Goal: Task Accomplishment & Management: Use online tool/utility

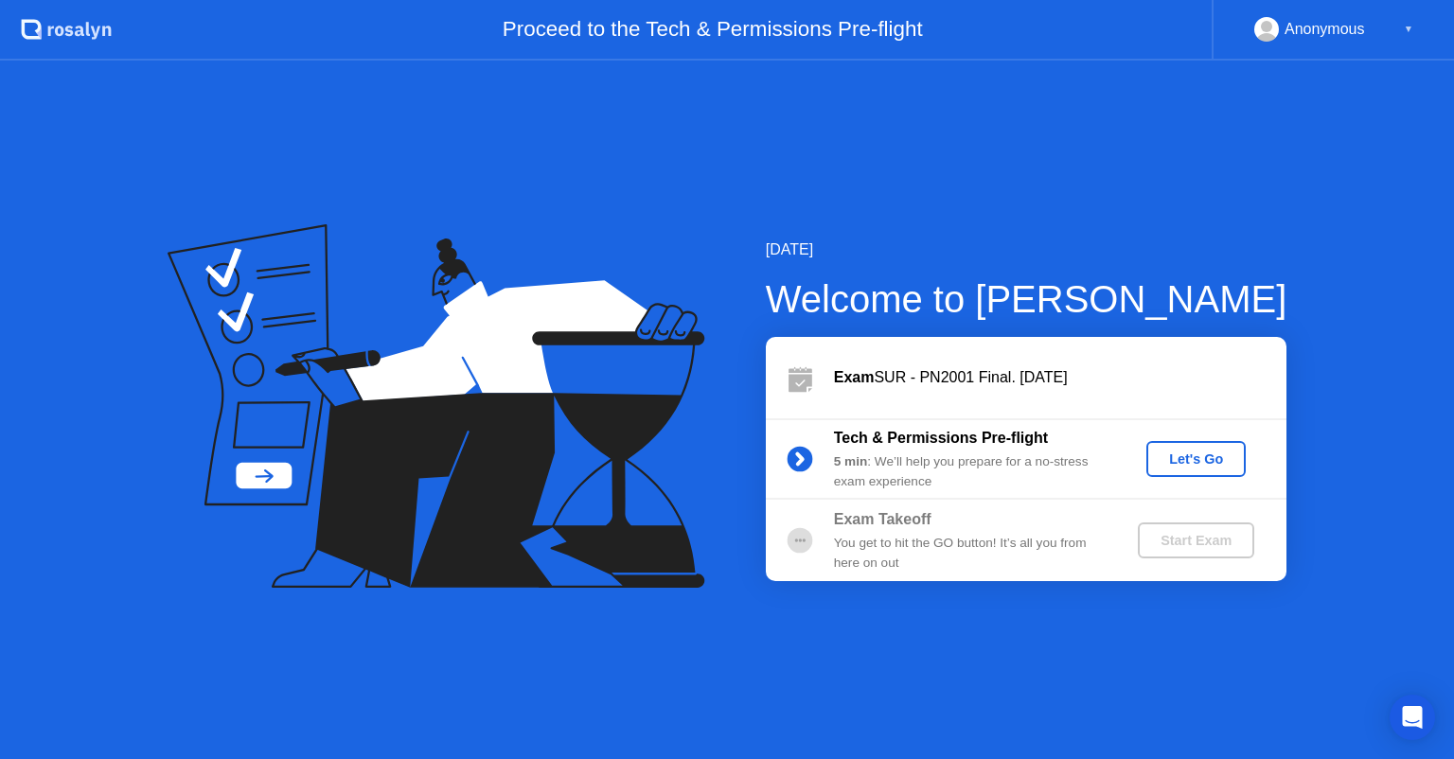
click at [1200, 463] on div "Let's Go" at bounding box center [1196, 459] width 84 height 15
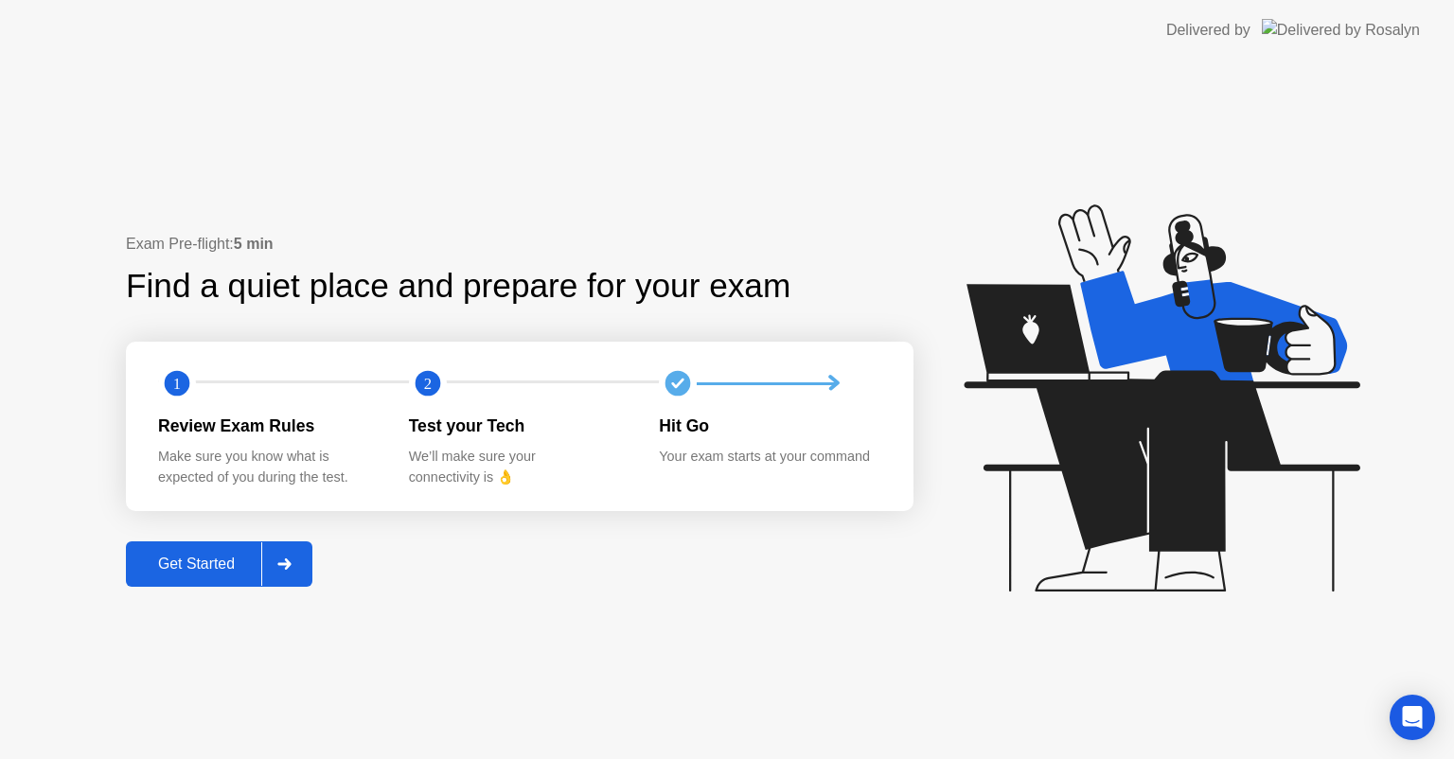
click at [274, 565] on div at bounding box center [283, 565] width 45 height 44
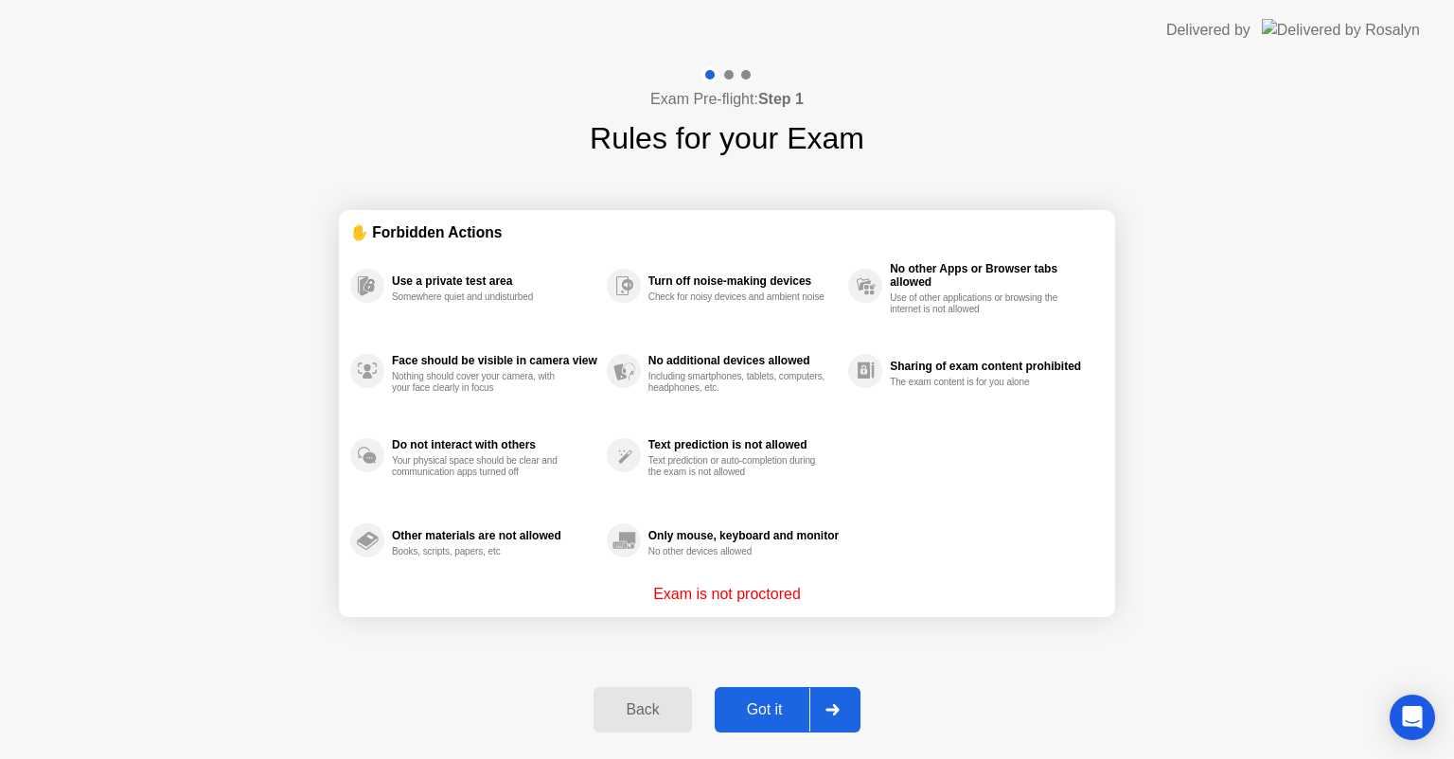
click at [801, 717] on div "Got it" at bounding box center [765, 710] width 89 height 17
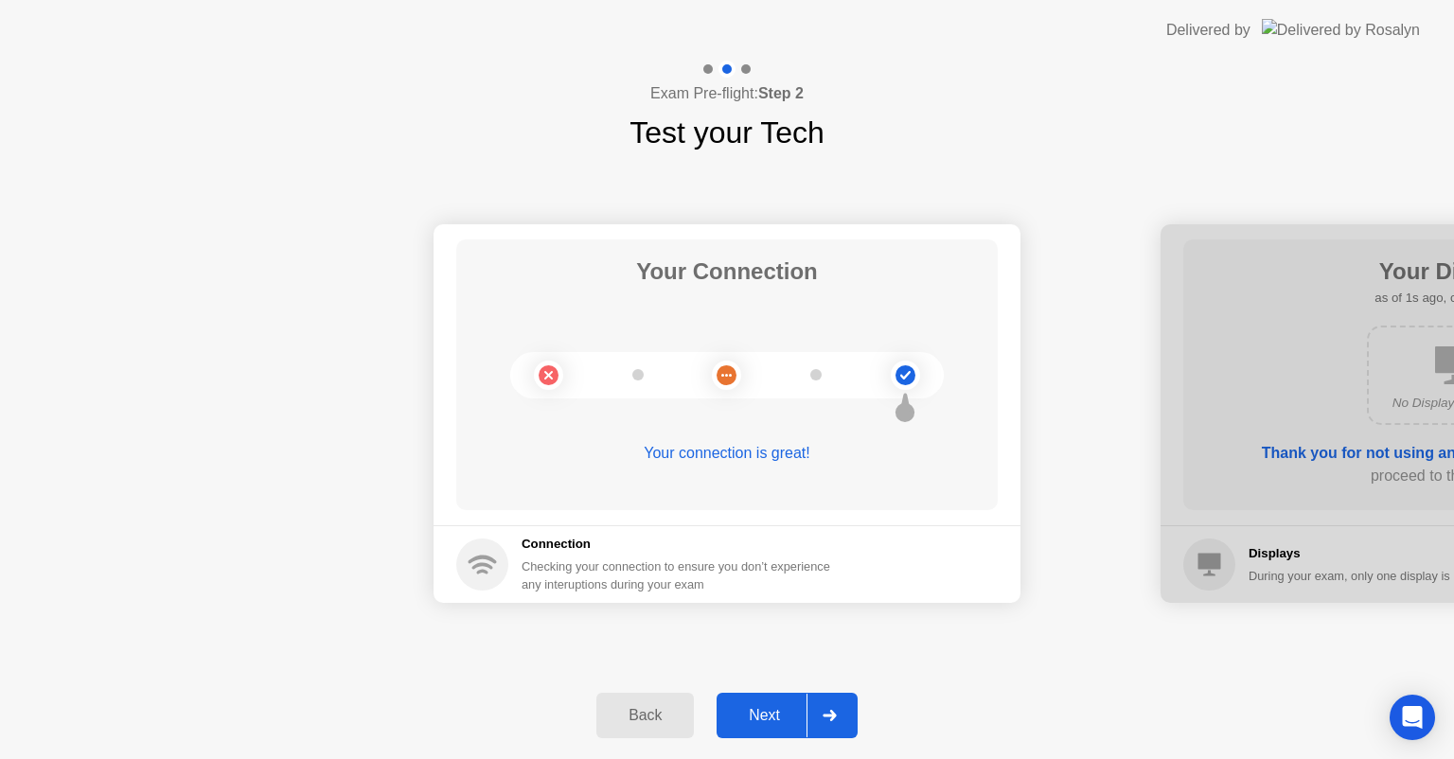
click at [801, 717] on div "Next" at bounding box center [765, 715] width 84 height 17
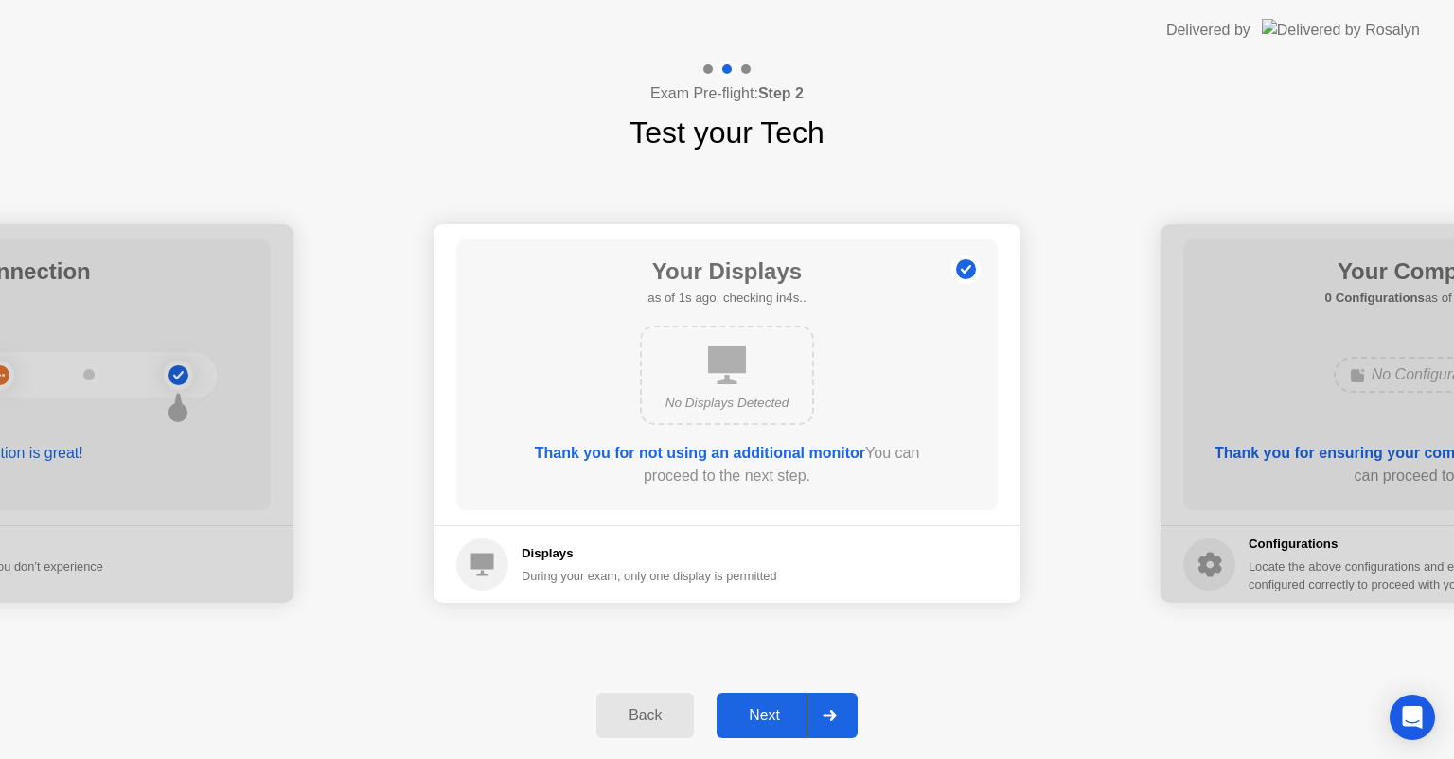
click at [801, 717] on div "Next" at bounding box center [765, 715] width 84 height 17
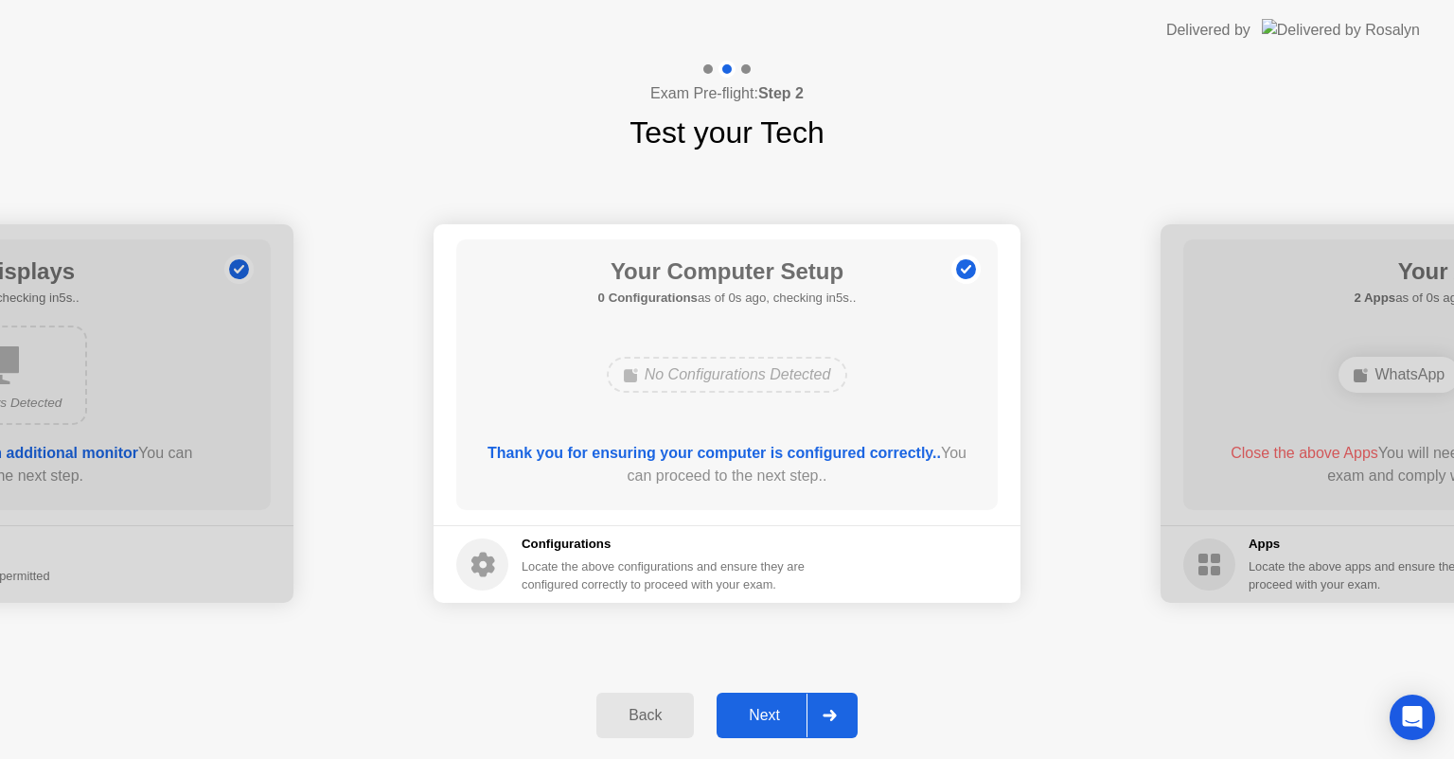
click at [801, 717] on div "Next" at bounding box center [765, 715] width 84 height 17
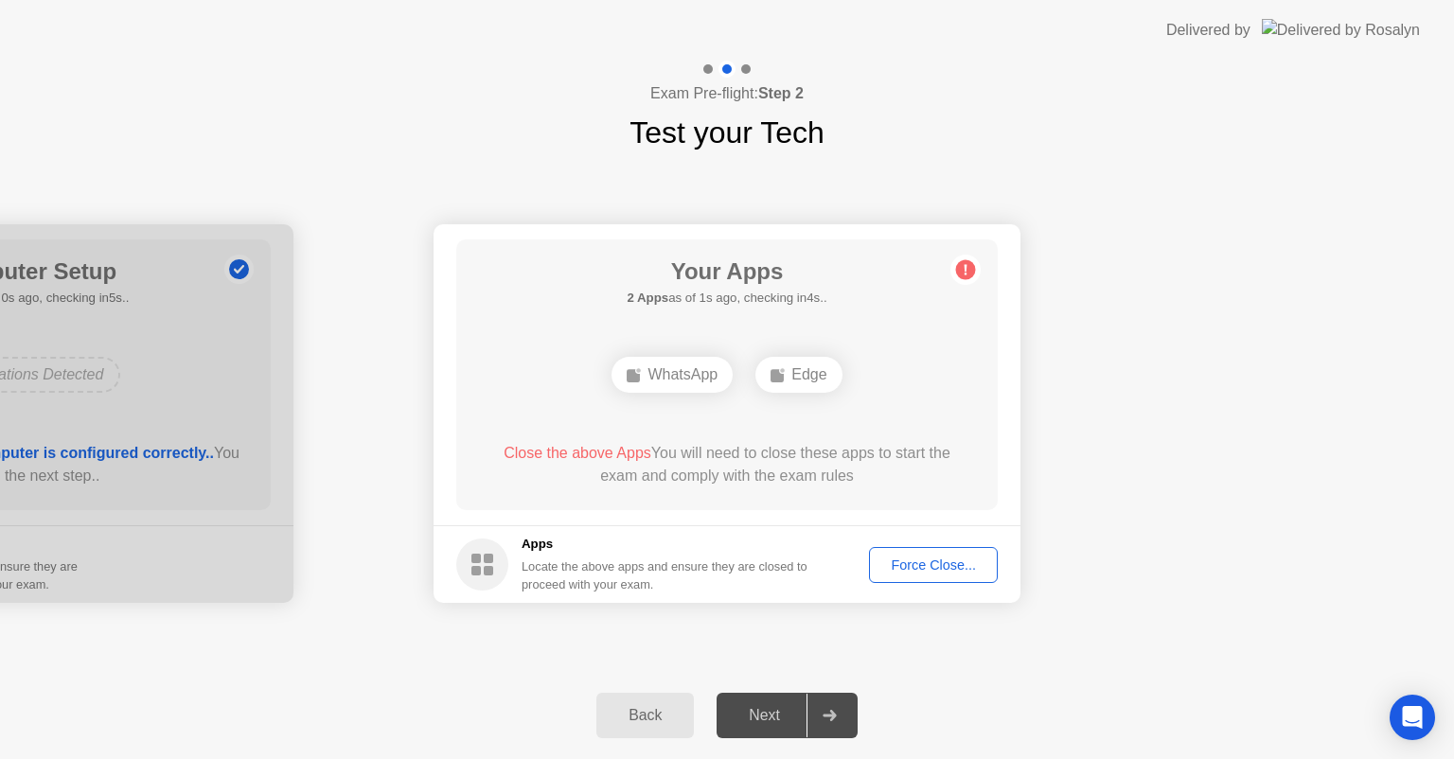
click at [929, 562] on div "Force Close..." at bounding box center [934, 565] width 116 height 15
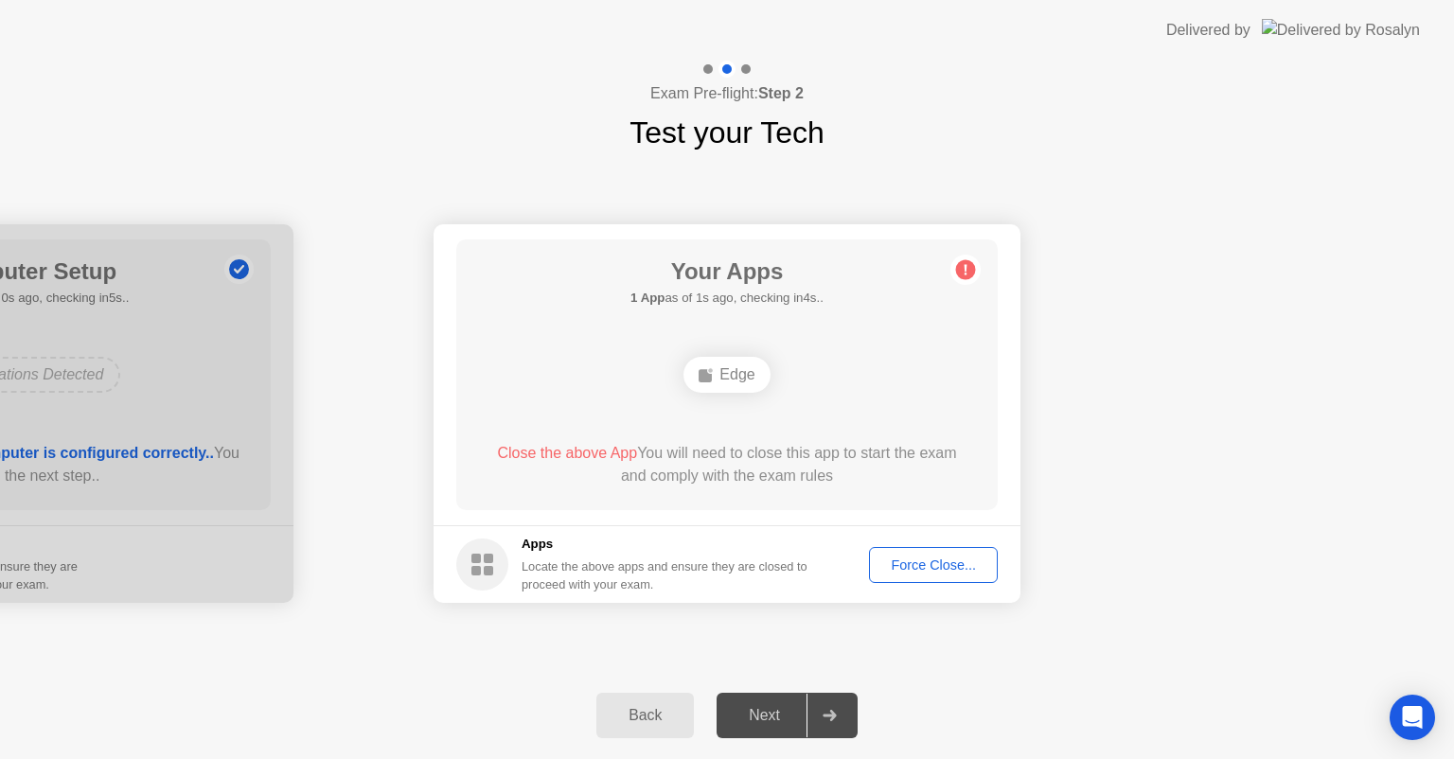
click at [921, 570] on div "Force Close..." at bounding box center [934, 565] width 116 height 15
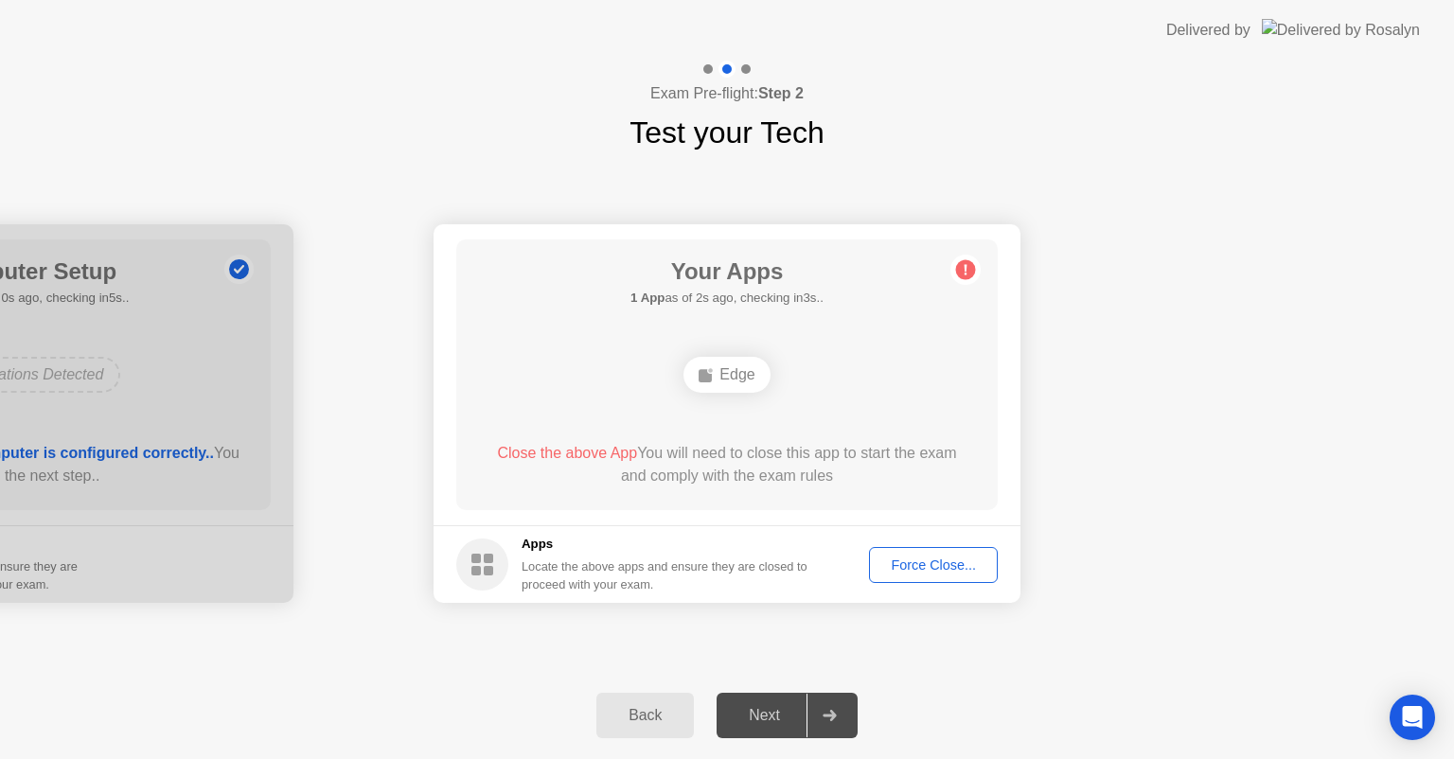
click at [912, 558] on div "Force Close..." at bounding box center [934, 565] width 116 height 15
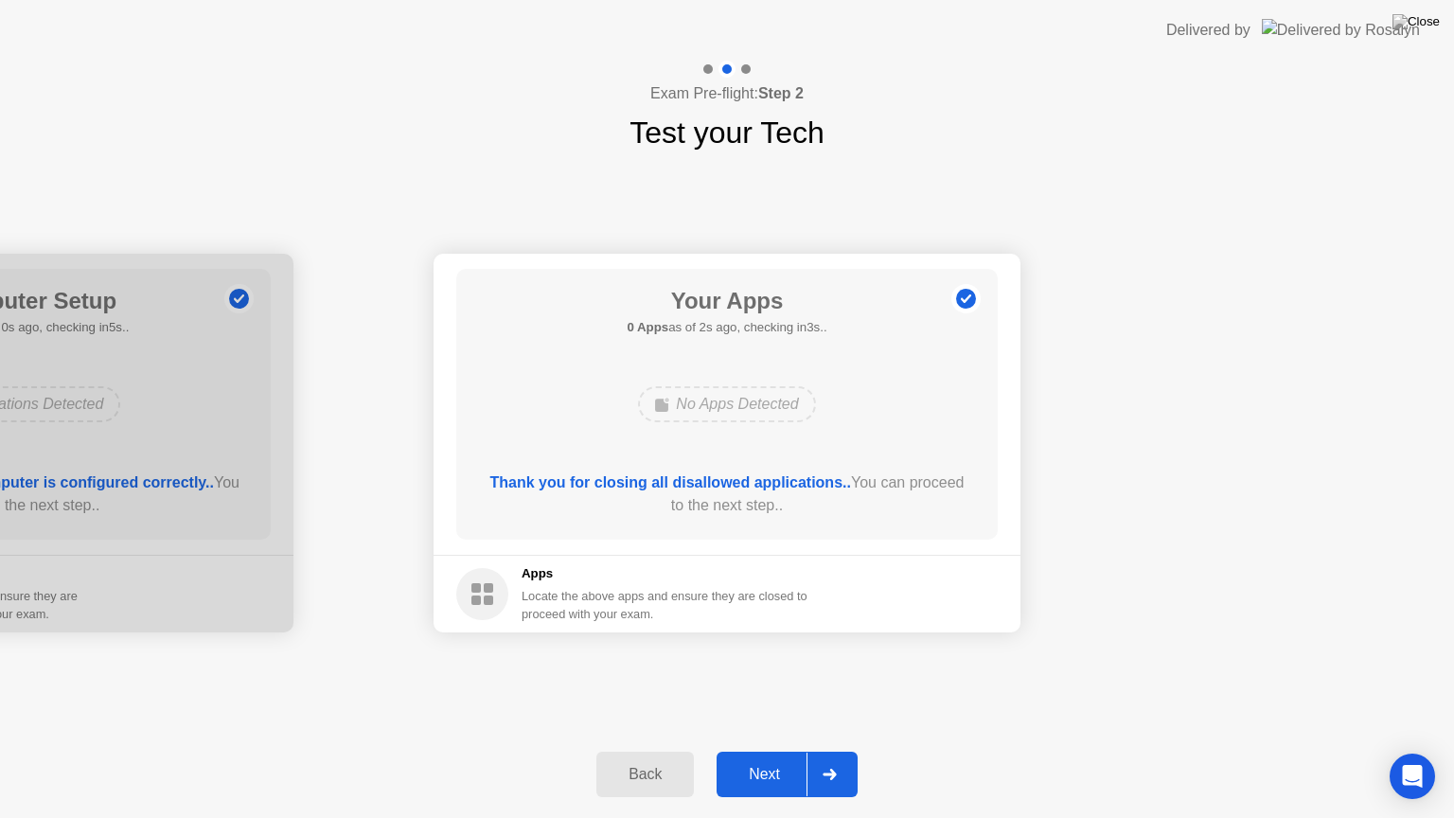
click at [795, 758] on div "Next" at bounding box center [765, 774] width 84 height 17
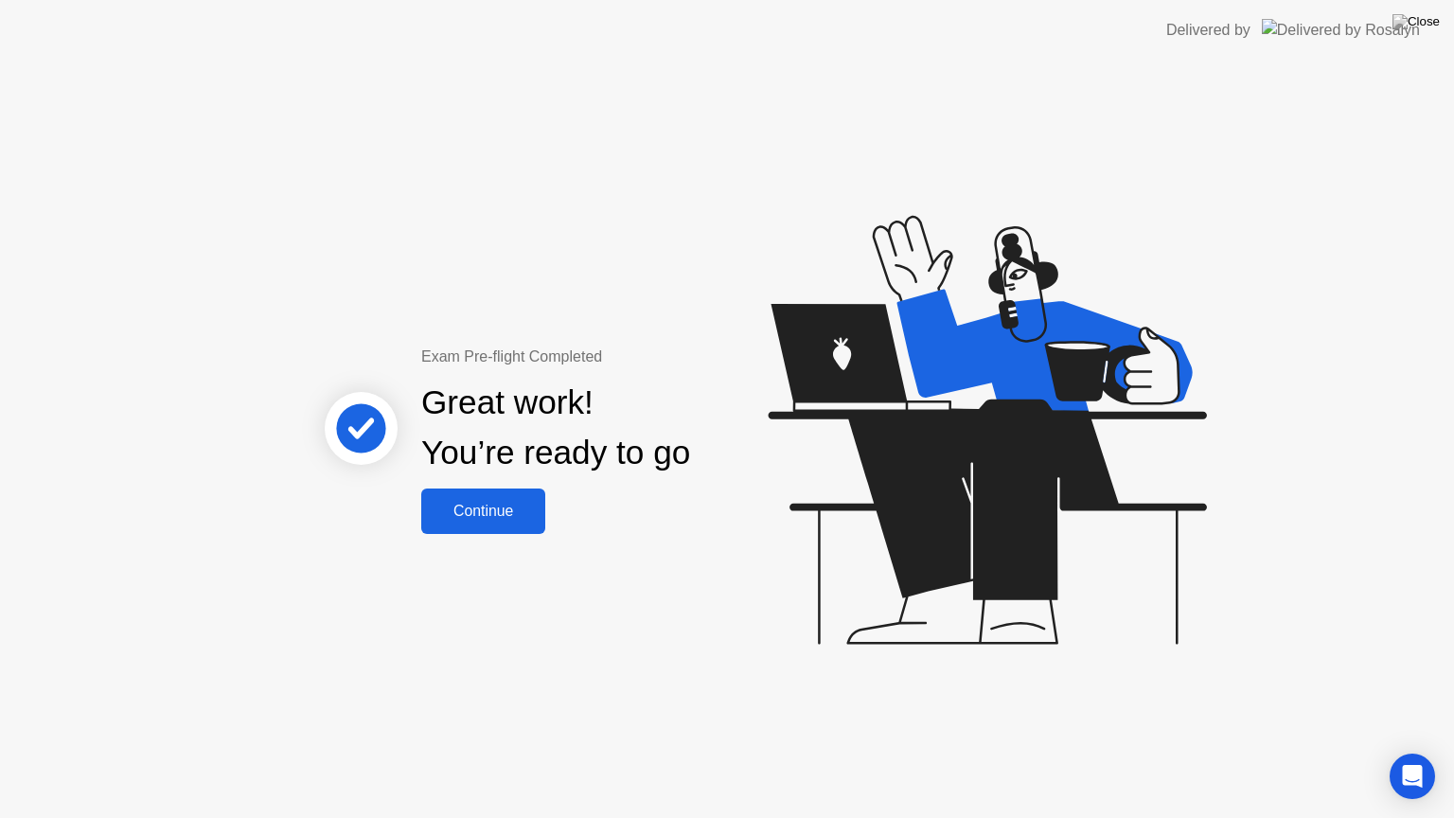
click at [508, 515] on div "Continue" at bounding box center [483, 511] width 113 height 17
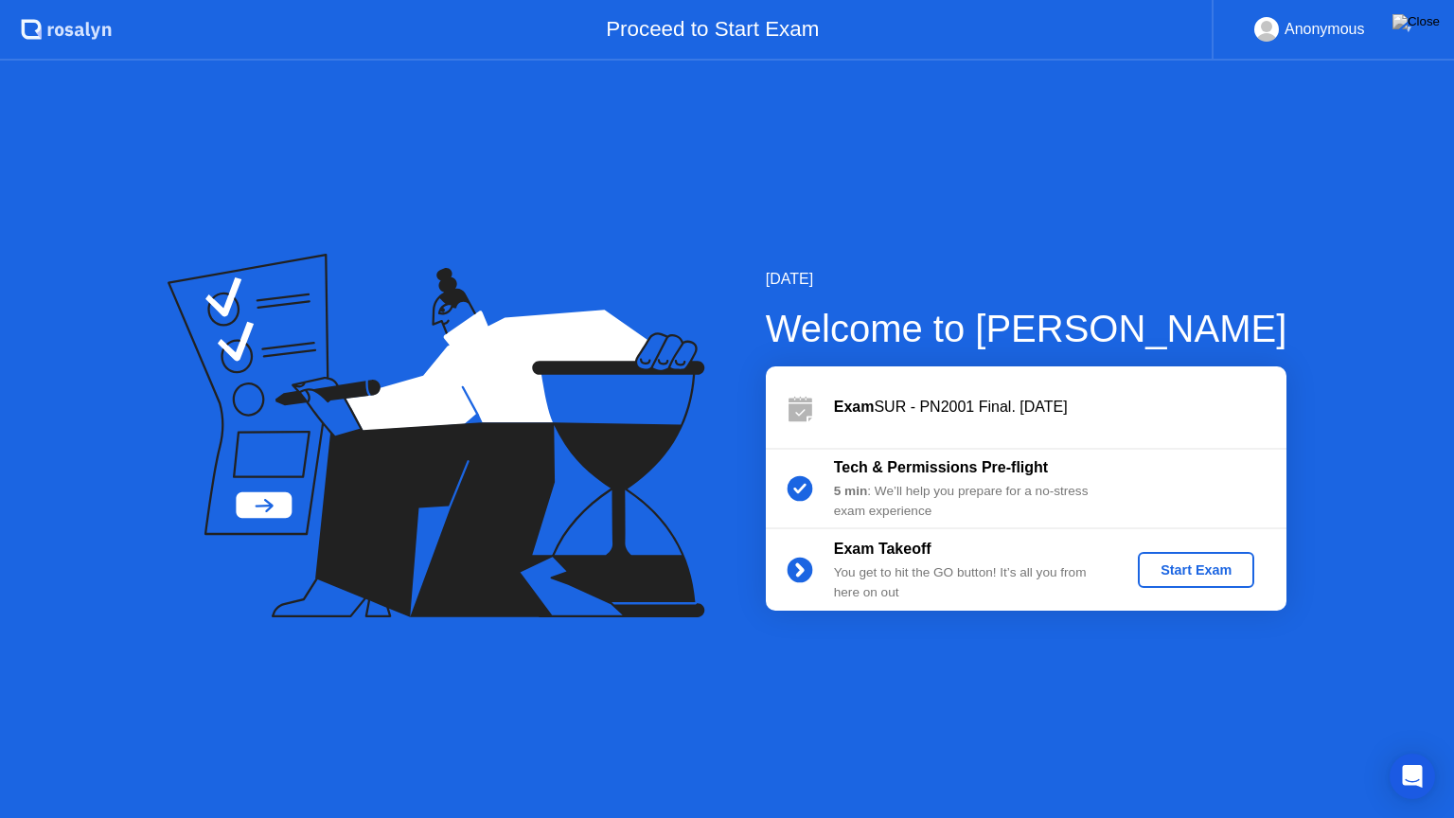
click at [1170, 570] on div "Start Exam" at bounding box center [1196, 569] width 101 height 15
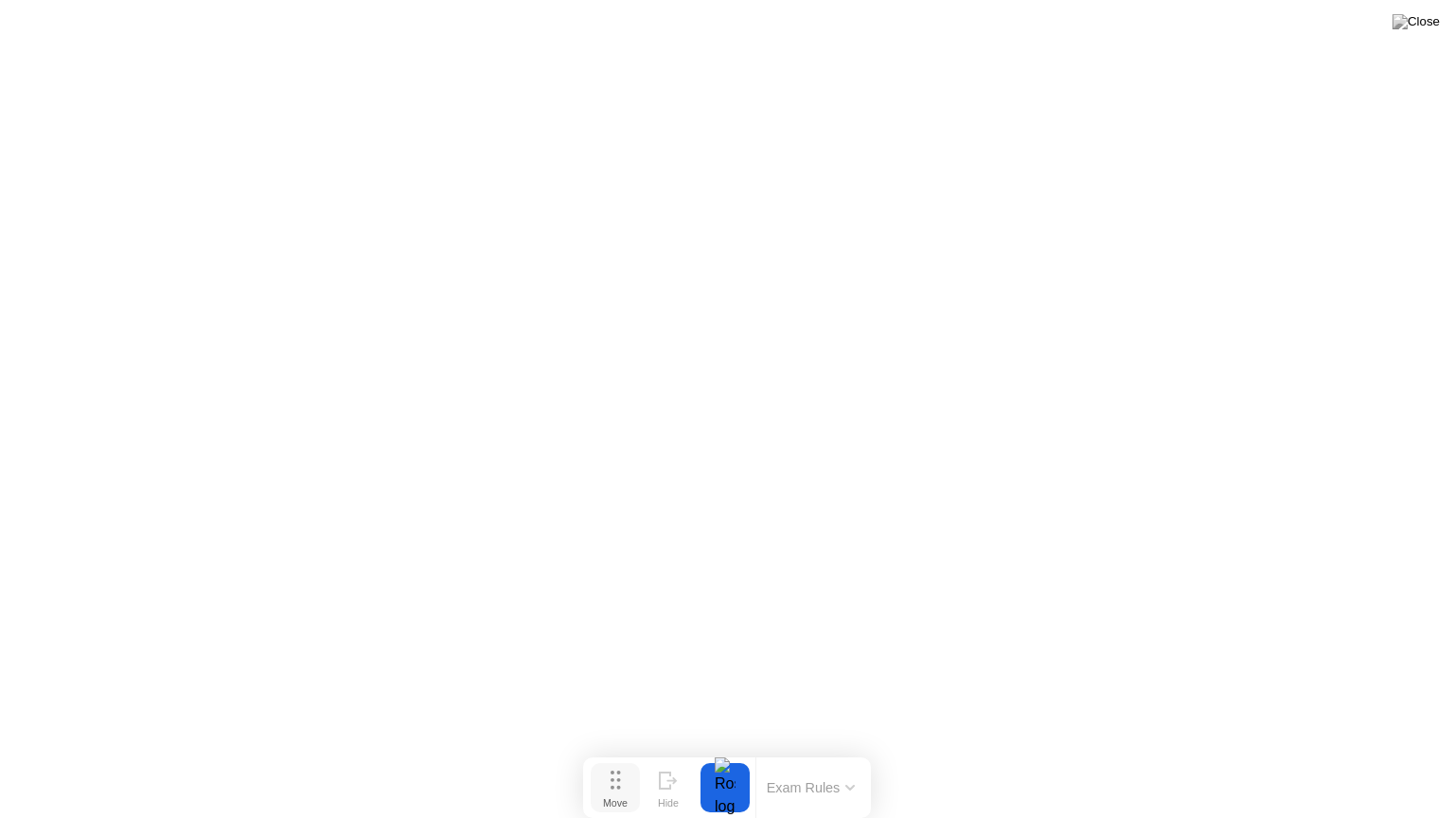
click at [628, 758] on div "Move" at bounding box center [615, 802] width 25 height 11
click at [616, 758] on div "Move" at bounding box center [615, 802] width 25 height 11
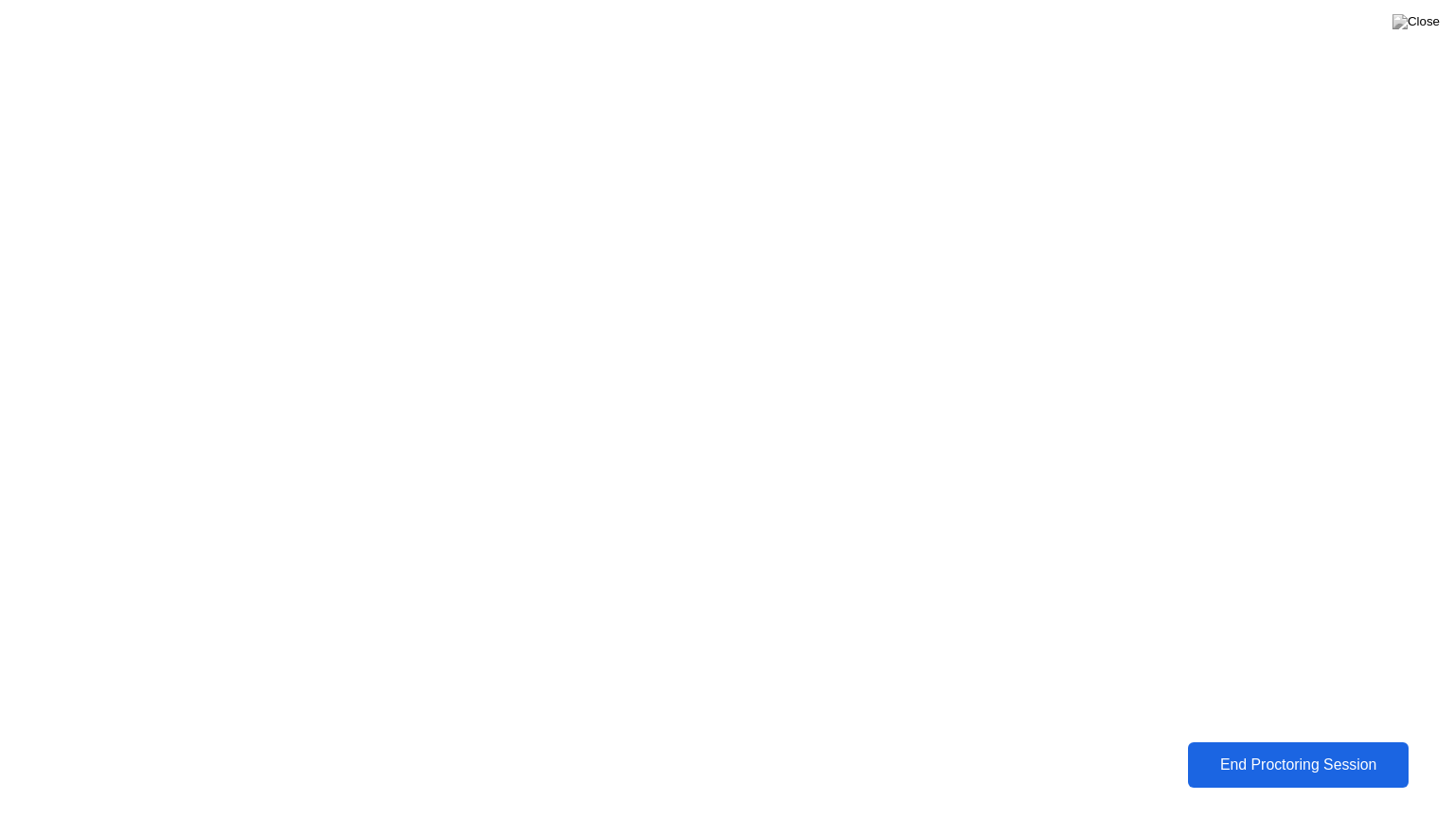
click at [1348, 758] on div "End Proctoring Session" at bounding box center [1299, 765] width 226 height 18
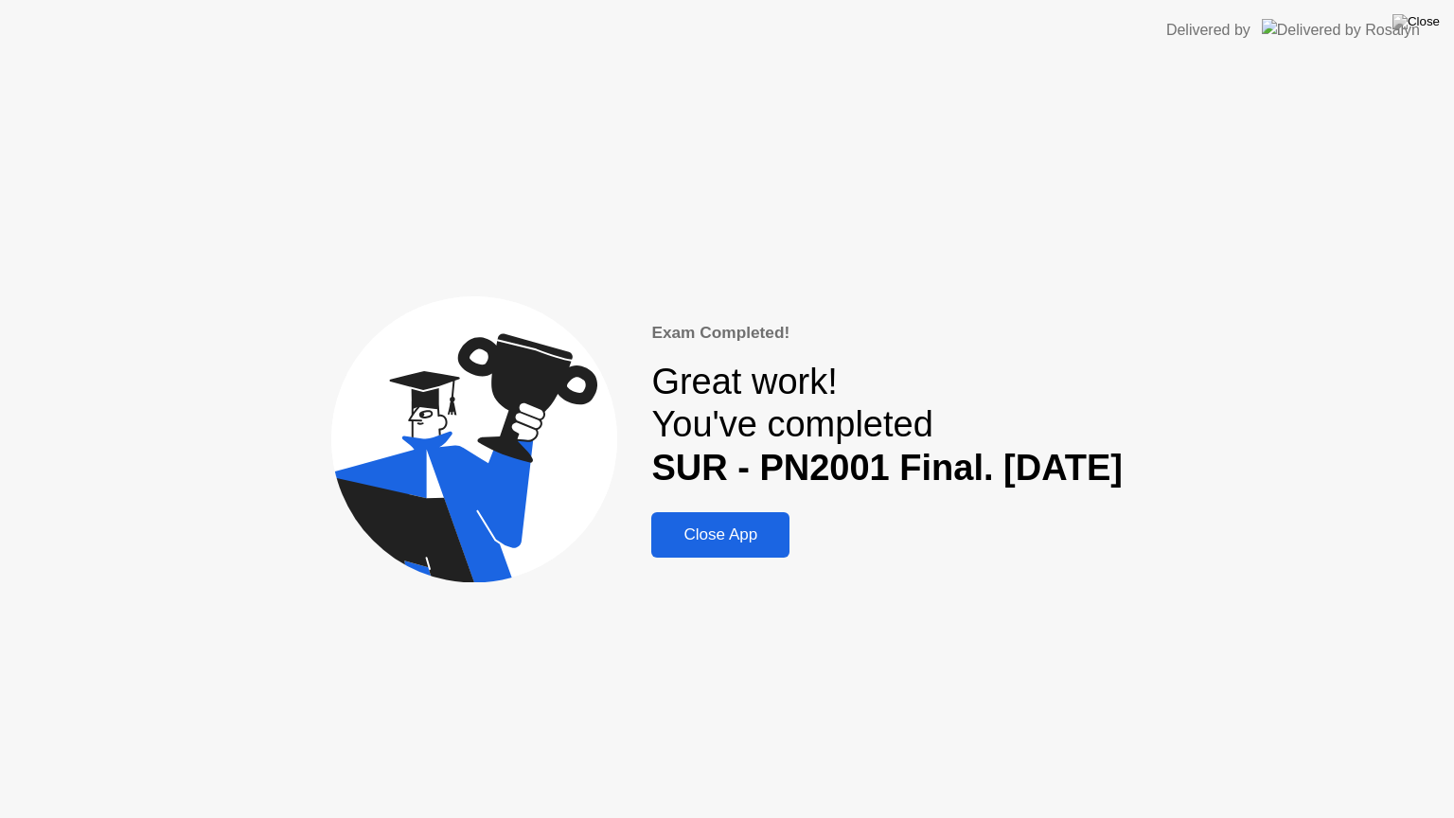
click at [674, 539] on div "Close App" at bounding box center [720, 535] width 127 height 19
